Goal: Information Seeking & Learning: Learn about a topic

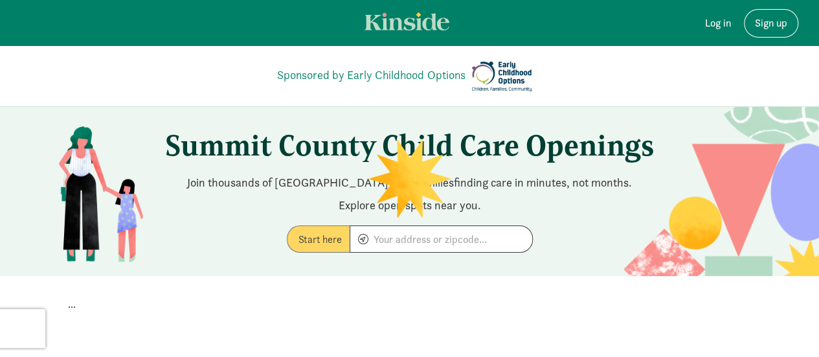
drag, startPoint x: 447, startPoint y: 271, endPoint x: 581, endPoint y: 271, distance: 134.0
click at [581, 271] on section "Summit County Child Care Openings Join thousands of [GEOGRAPHIC_DATA] area fami…" at bounding box center [409, 191] width 819 height 169
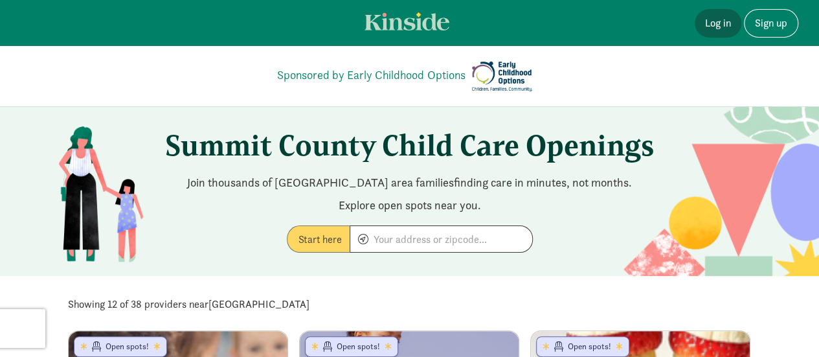
click at [713, 24] on link "Log in" at bounding box center [718, 23] width 47 height 28
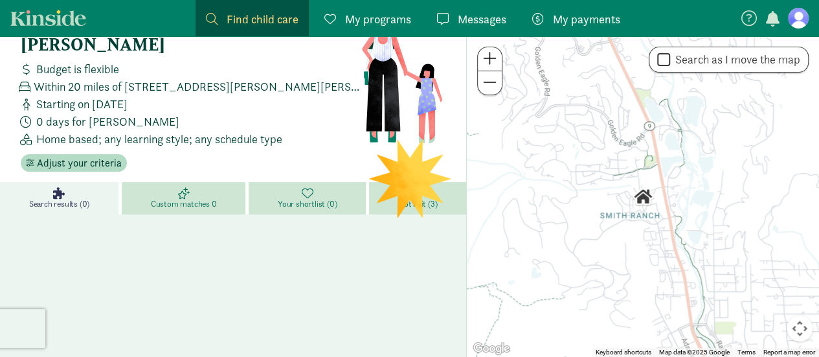
scroll to position [44, 0]
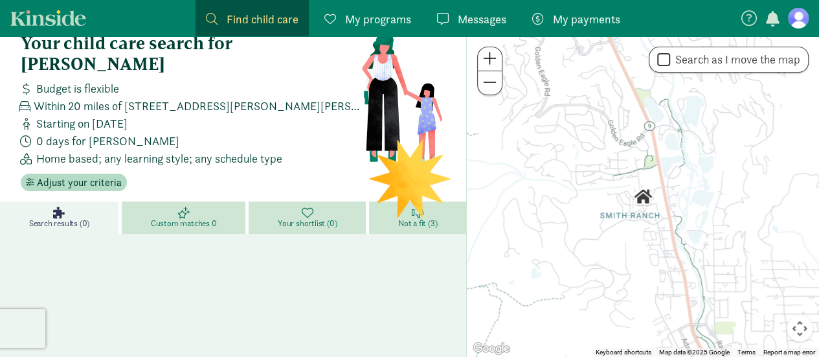
click at [342, 17] on div "My programs Programs" at bounding box center [367, 18] width 87 height 17
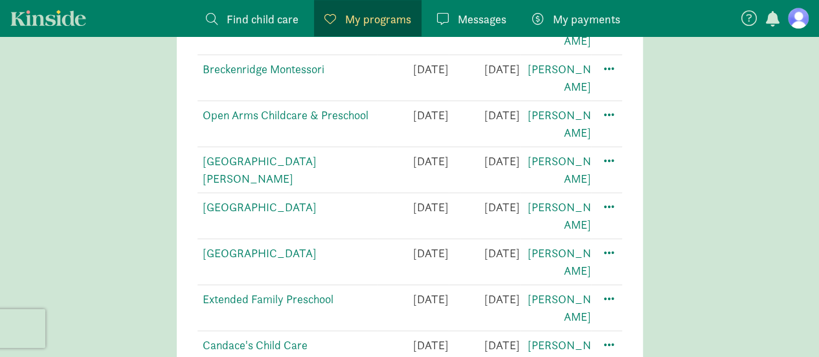
scroll to position [434, 0]
click at [260, 337] on link "Candace's Child Care" at bounding box center [255, 344] width 105 height 15
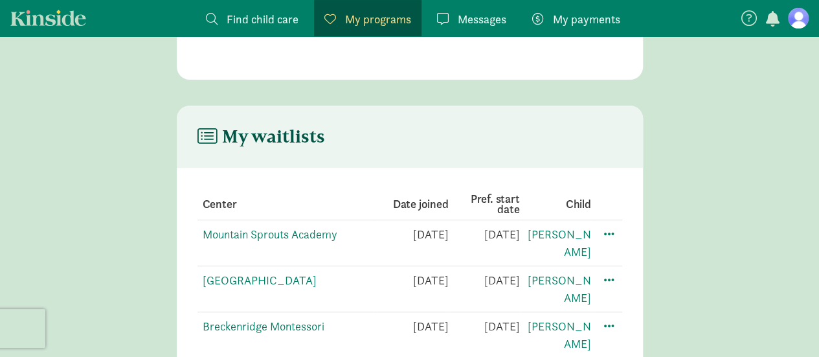
scroll to position [0, 0]
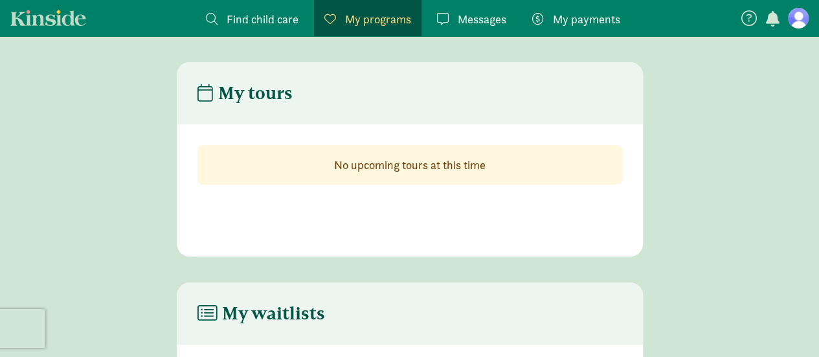
click at [258, 16] on span "Find child care" at bounding box center [263, 18] width 72 height 17
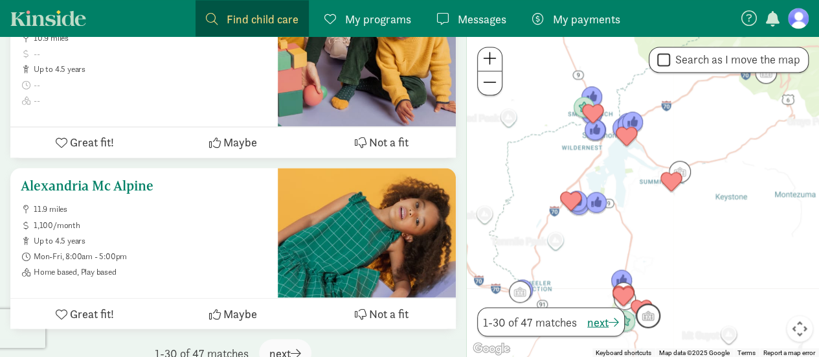
scroll to position [5910, 0]
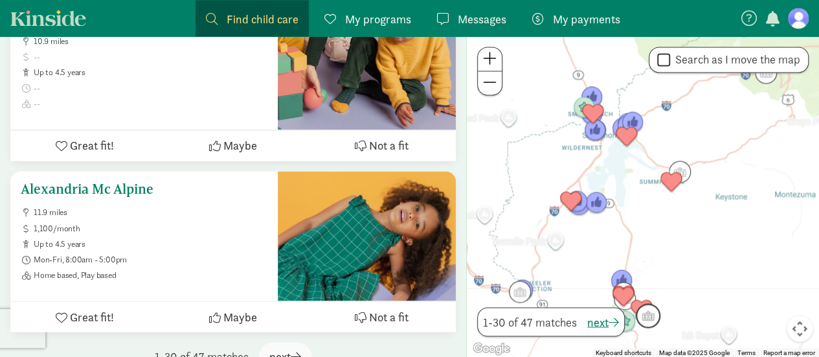
click at [120, 181] on h5 "Alexandria Mc Alpine" at bounding box center [144, 189] width 247 height 16
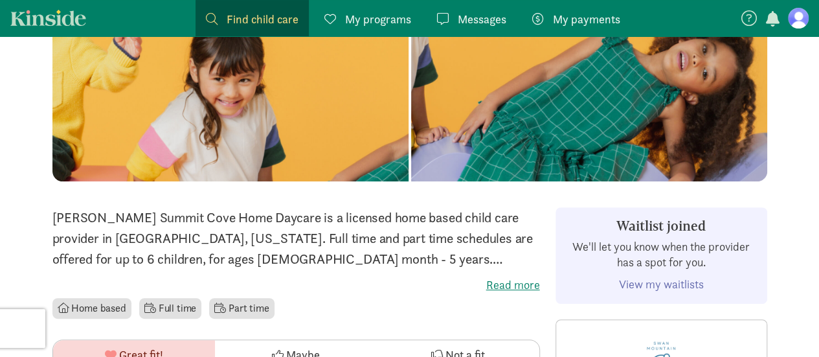
scroll to position [190, 0]
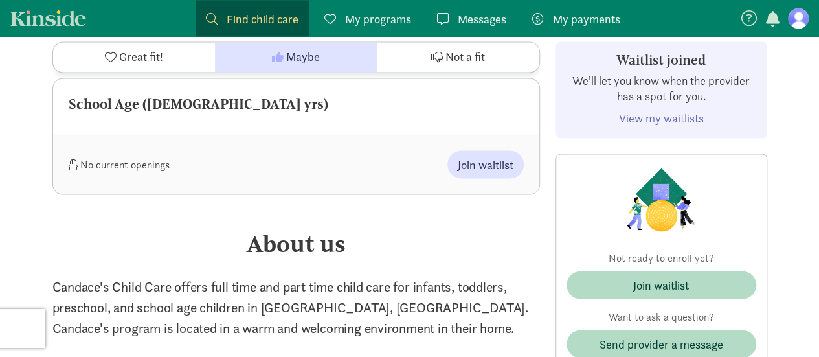
scroll to position [526, 0]
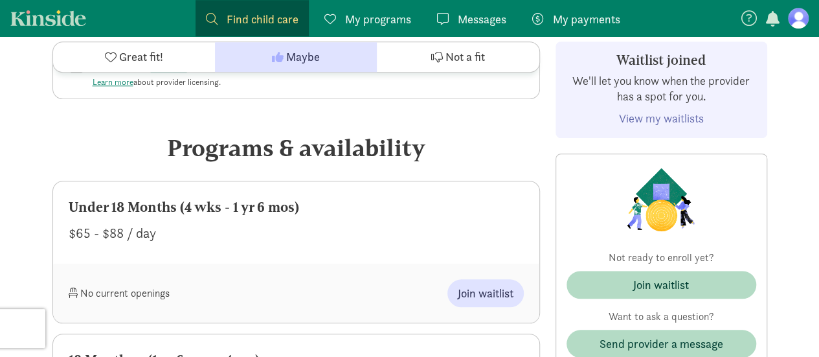
click at [389, 17] on span "My programs" at bounding box center [378, 18] width 66 height 17
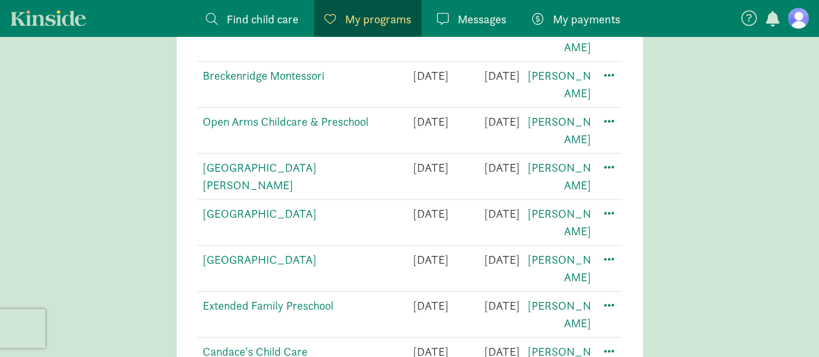
scroll to position [471, 0]
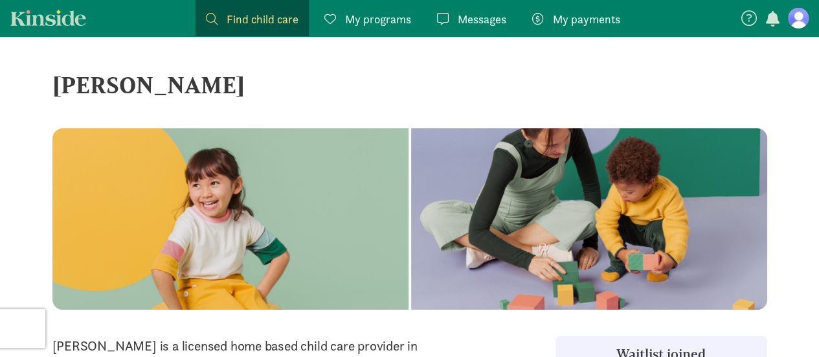
click at [369, 13] on span "My programs" at bounding box center [378, 18] width 66 height 17
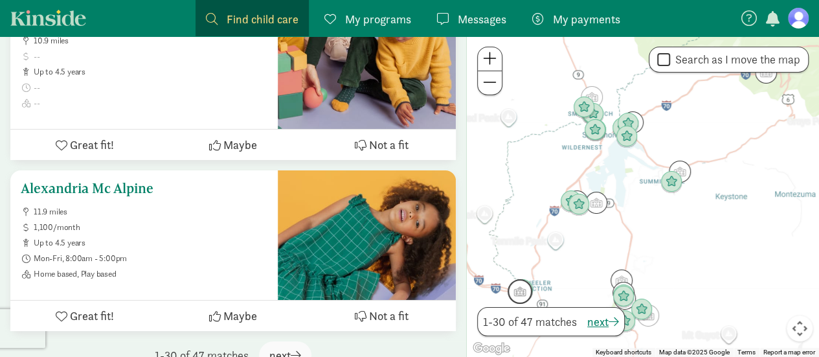
scroll to position [4778, 0]
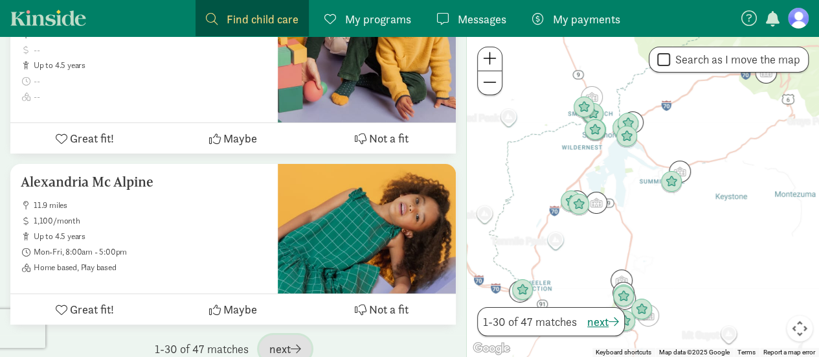
click at [286, 340] on span "next" at bounding box center [285, 348] width 32 height 17
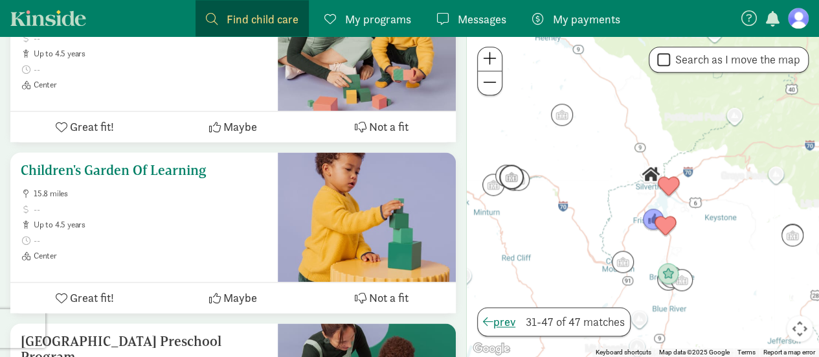
scroll to position [855, 0]
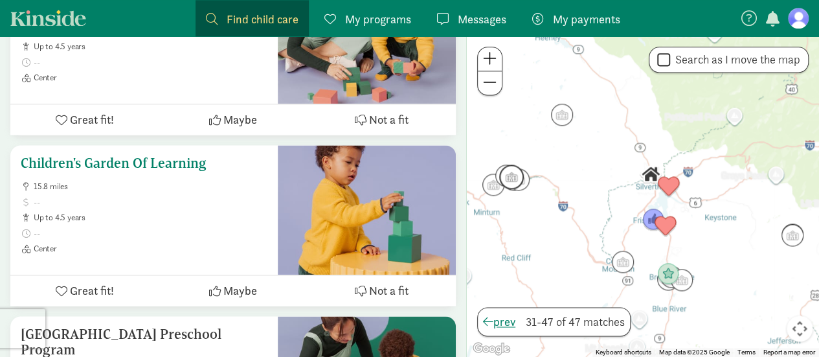
click at [122, 155] on h5 "Children's Garden Of Learning" at bounding box center [144, 163] width 247 height 16
